Goal: Information Seeking & Learning: Learn about a topic

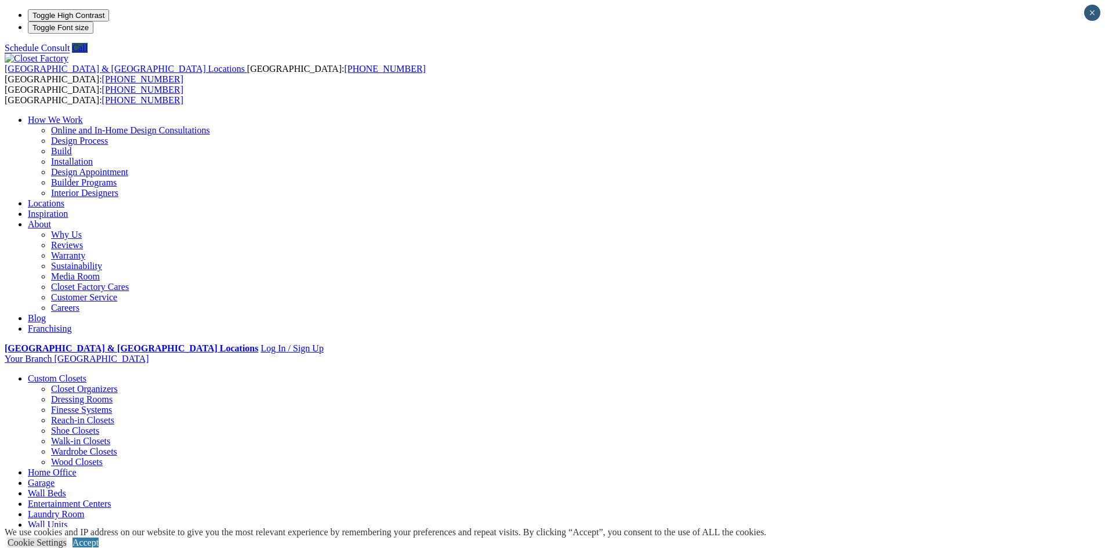
click at [114, 415] on link "Reach-in Closets" at bounding box center [82, 420] width 63 height 10
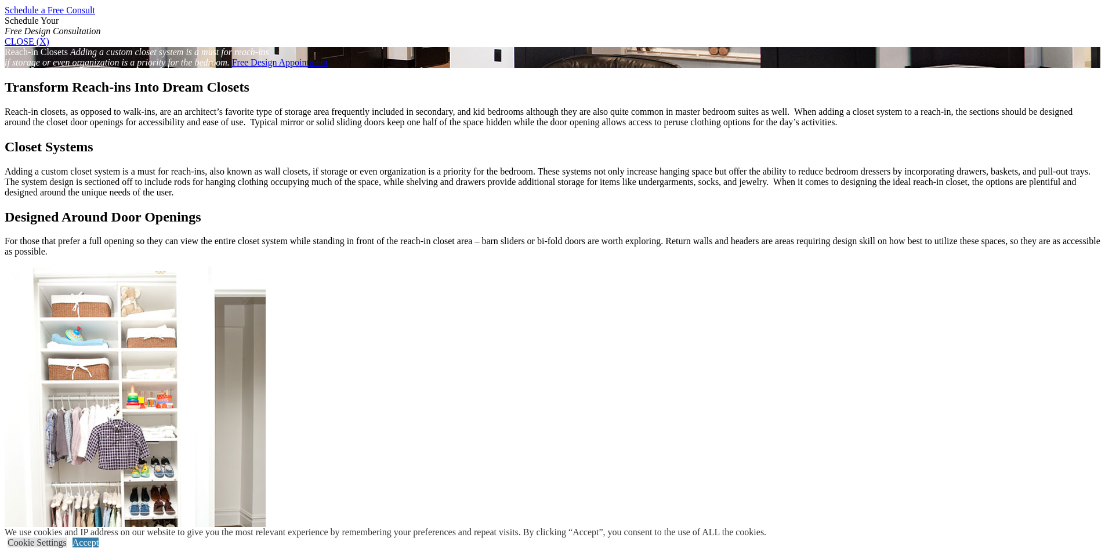
scroll to position [754, 0]
